Goal: Transaction & Acquisition: Book appointment/travel/reservation

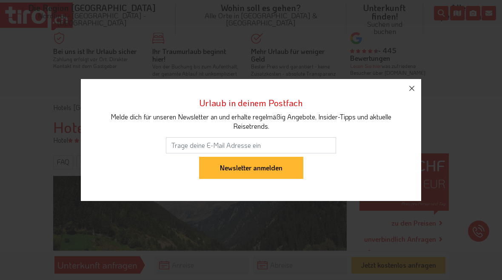
click at [415, 86] on icon "button" at bounding box center [412, 88] width 10 height 10
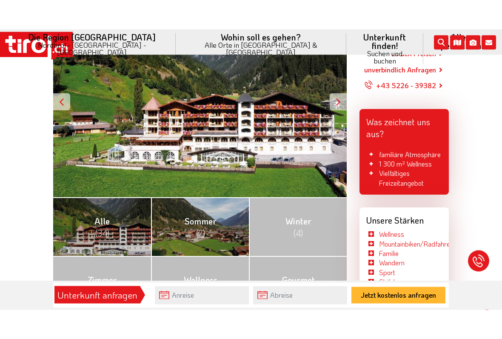
scroll to position [198, 0]
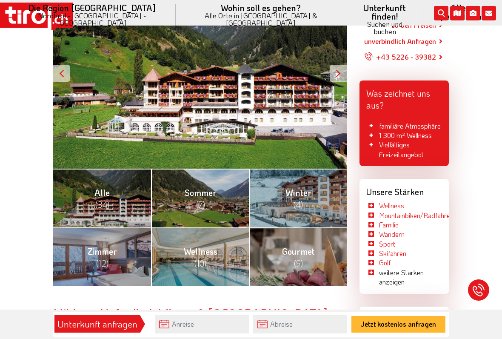
click at [205, 193] on link "Sommer (7)" at bounding box center [200, 197] width 98 height 59
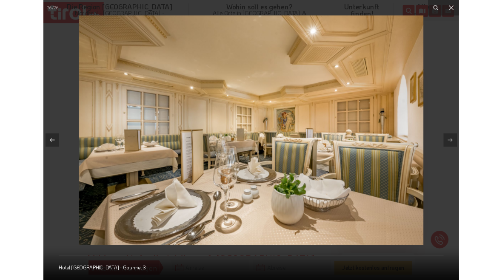
scroll to position [222, 0]
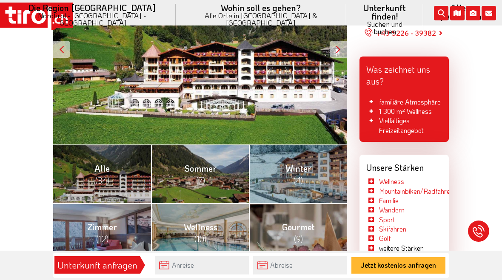
scroll to position [228, 0]
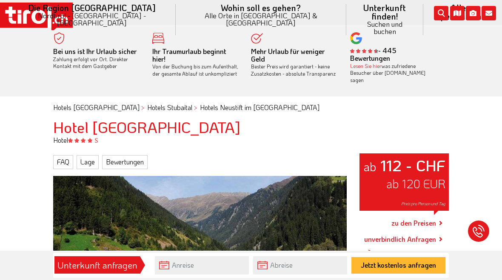
click at [416, 216] on link "zu den Preisen" at bounding box center [413, 223] width 45 height 21
